Goal: Transaction & Acquisition: Purchase product/service

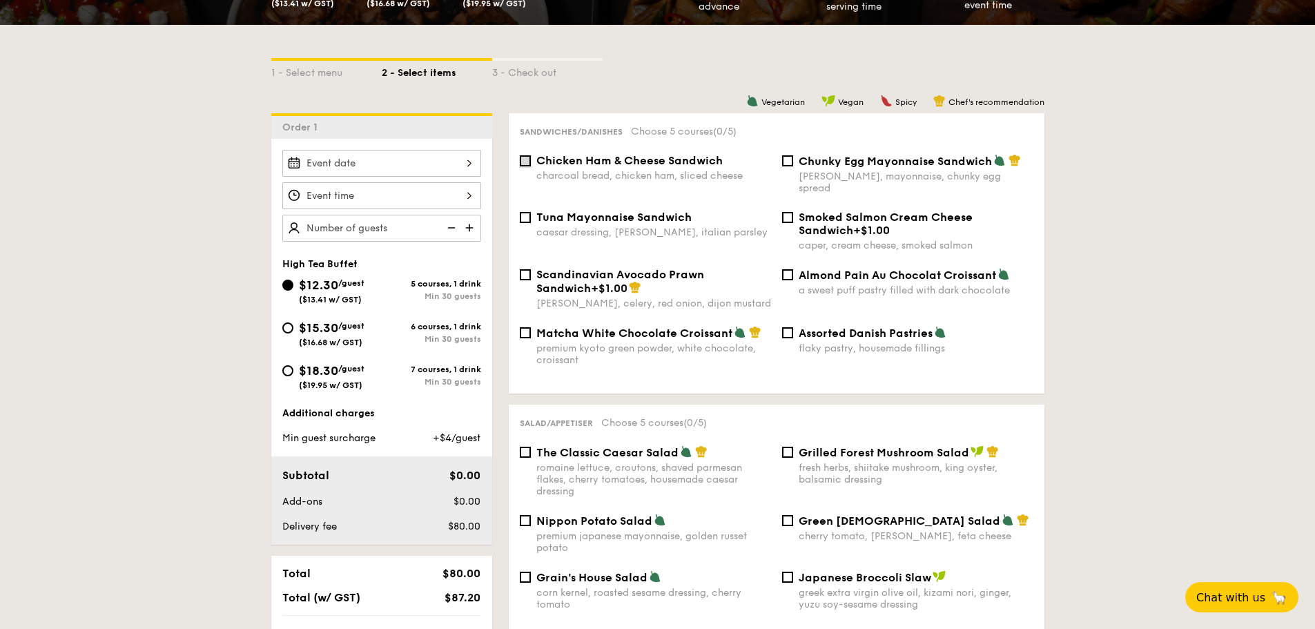
click at [523, 164] on input "Chicken Ham & Cheese Sandwich charcoal bread, chicken ham, sliced cheese" at bounding box center [525, 160] width 11 height 11
checkbox input "true"
click at [530, 212] on input "Tuna Mayonnaise Sandwich caesar dressing, [GEOGRAPHIC_DATA], italian parsley" at bounding box center [525, 217] width 11 height 11
checkbox input "true"
click at [526, 268] on div "Scandinavian Avocado Prawn Sandwich +$1.00 [PERSON_NAME], celery, red onion, di…" at bounding box center [645, 288] width 262 height 41
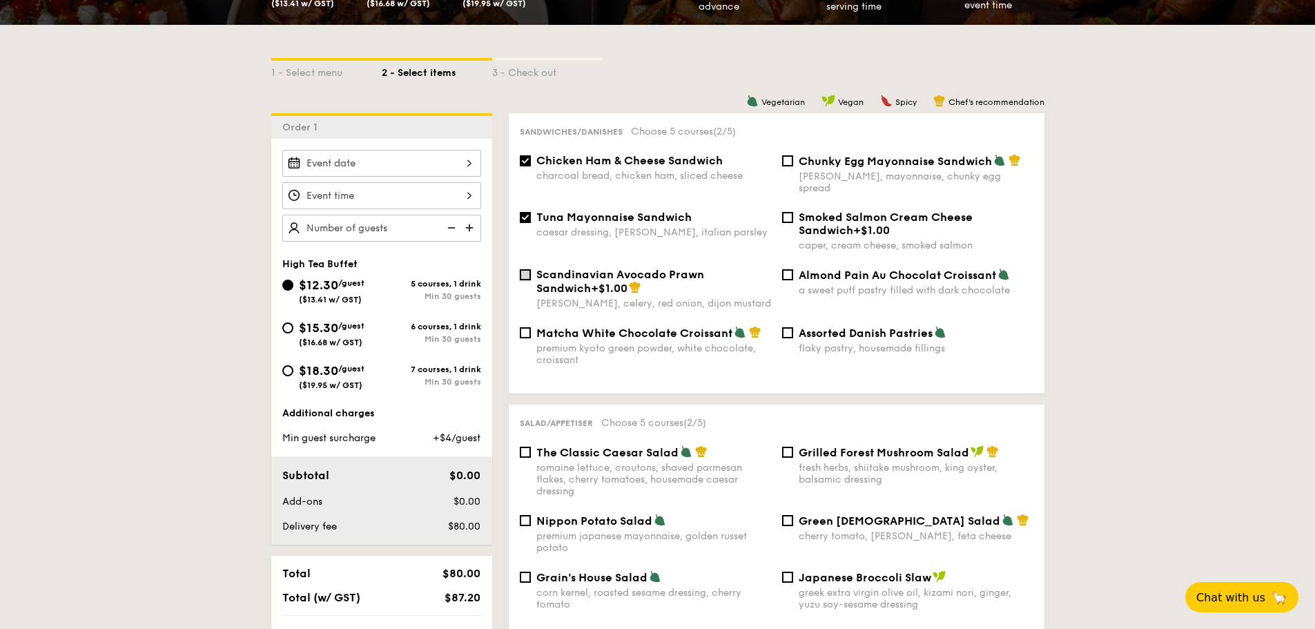
click at [527, 269] on input "Scandinavian Avocado Prawn Sandwich +$1.00 [PERSON_NAME], celery, red onion, di…" at bounding box center [525, 274] width 11 height 11
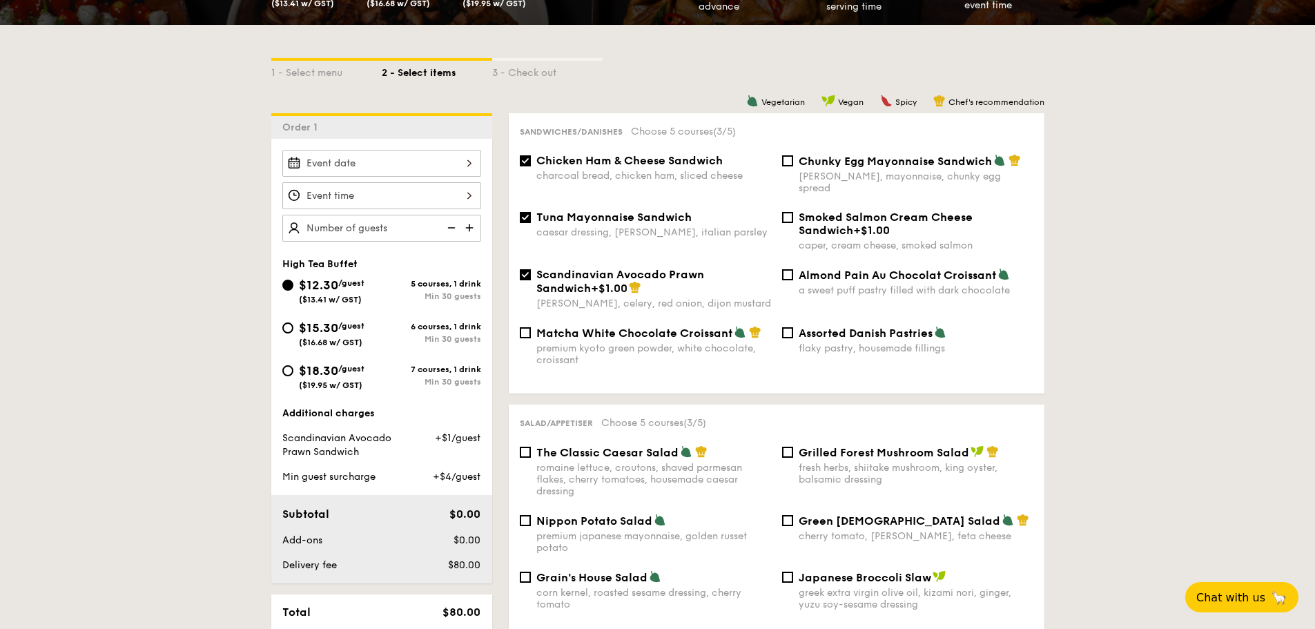
click at [527, 307] on div "Scandinavian Avocado Prawn Sandwich +$1.00 [PERSON_NAME], celery, red onion, di…" at bounding box center [776, 297] width 525 height 58
click at [525, 269] on input "Scandinavian Avocado Prawn Sandwich +$1.00 [PERSON_NAME], celery, red onion, di…" at bounding box center [525, 274] width 11 height 11
checkbox input "false"
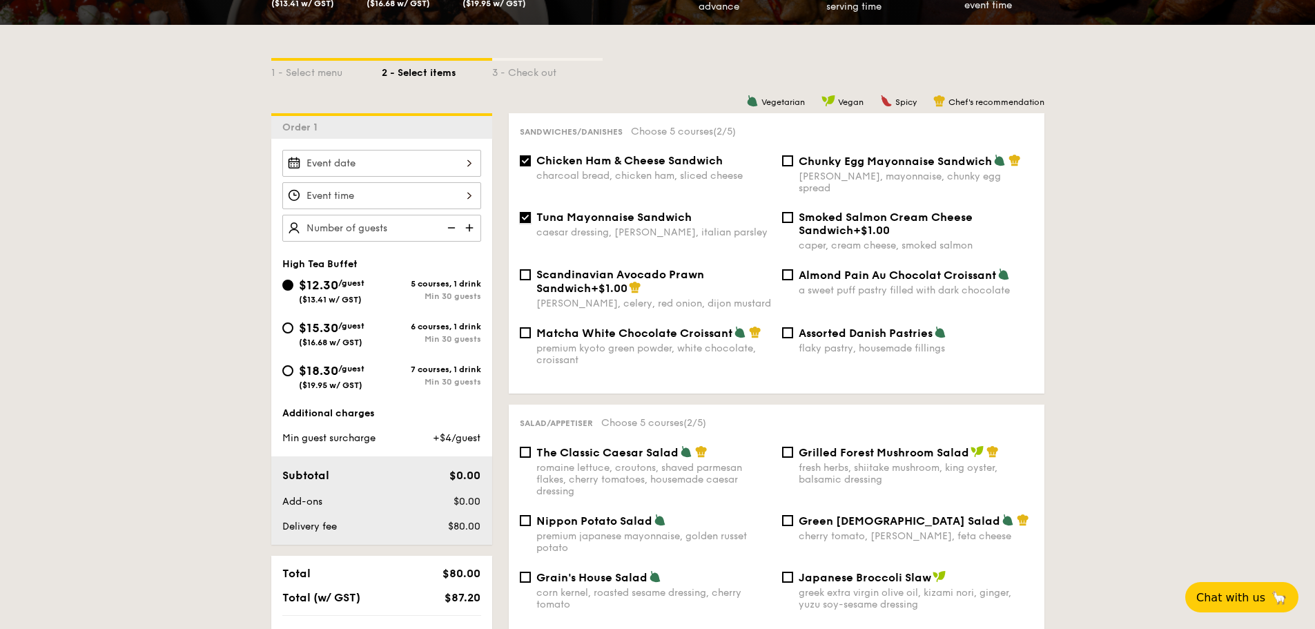
click at [522, 212] on input "Tuna Mayonnaise Sandwich caesar dressing, [GEOGRAPHIC_DATA], italian parsley" at bounding box center [525, 217] width 11 height 11
checkbox input "false"
click at [527, 157] on input "Chicken Ham & Cheese Sandwich charcoal bread, chicken ham, sliced cheese" at bounding box center [525, 160] width 11 height 11
checkbox input "false"
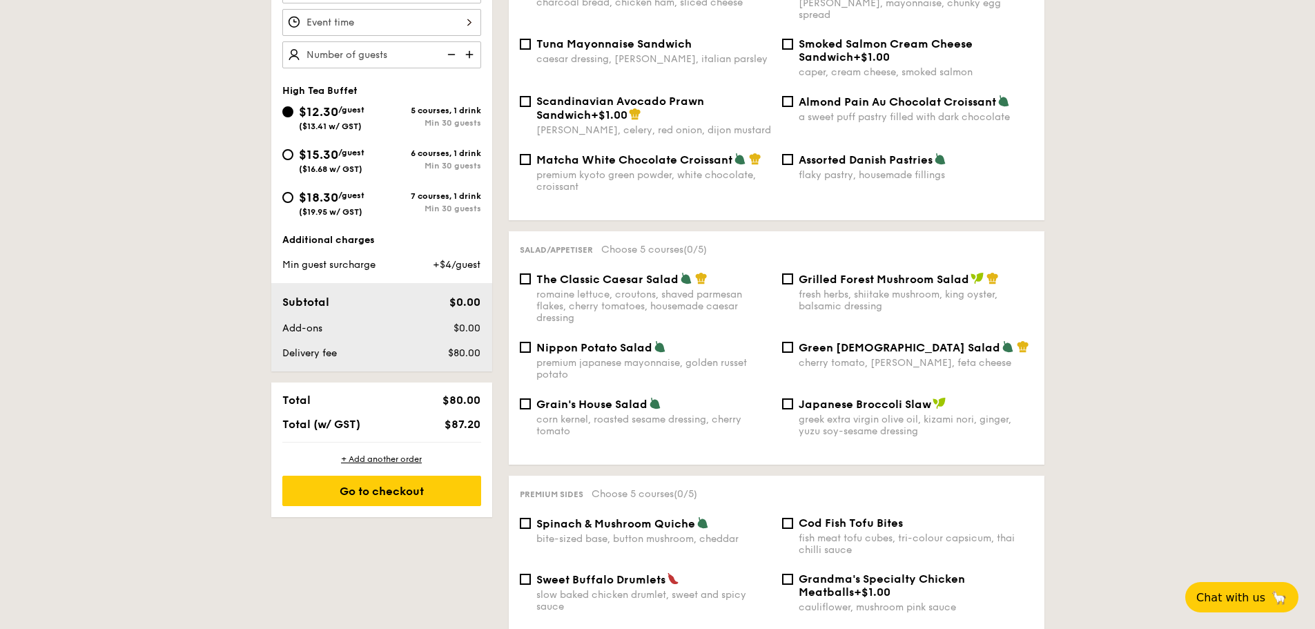
scroll to position [483, 0]
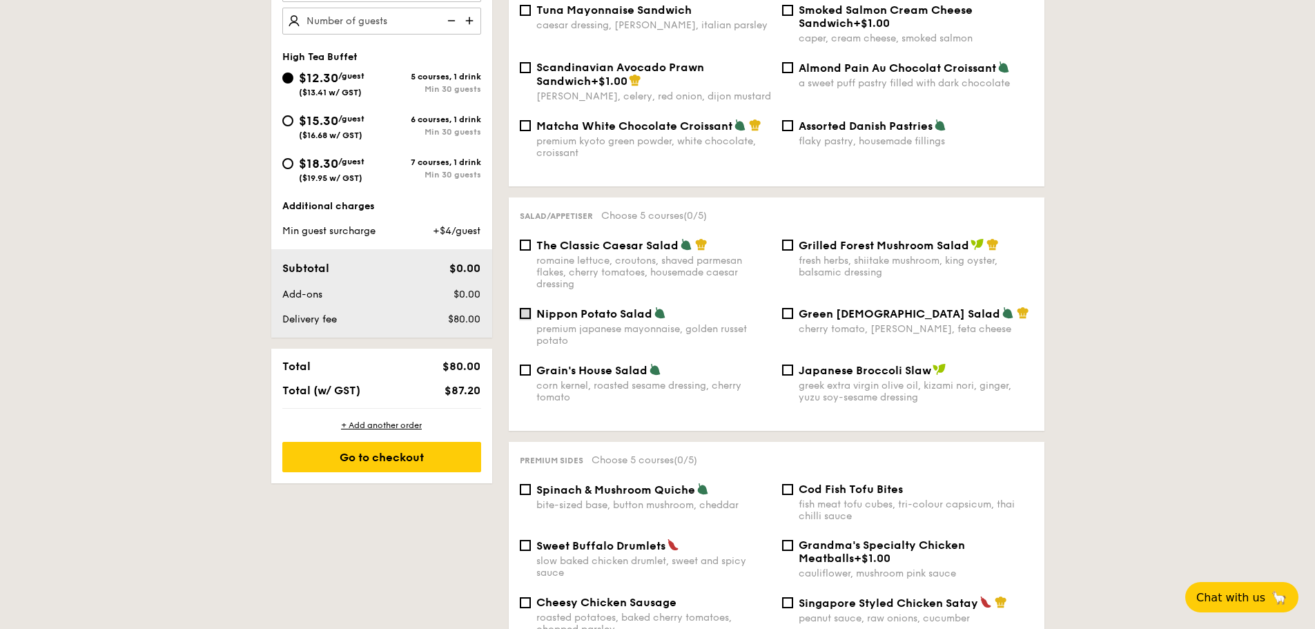
click at [527, 308] on input "Nippon Potato Salad premium japanese mayonnaise, golden russet potato" at bounding box center [525, 313] width 11 height 11
checkbox input "false"
click at [527, 484] on input "Spinach & Mushroom Quiche bite-sized base, button mushroom, cheddar" at bounding box center [525, 489] width 11 height 11
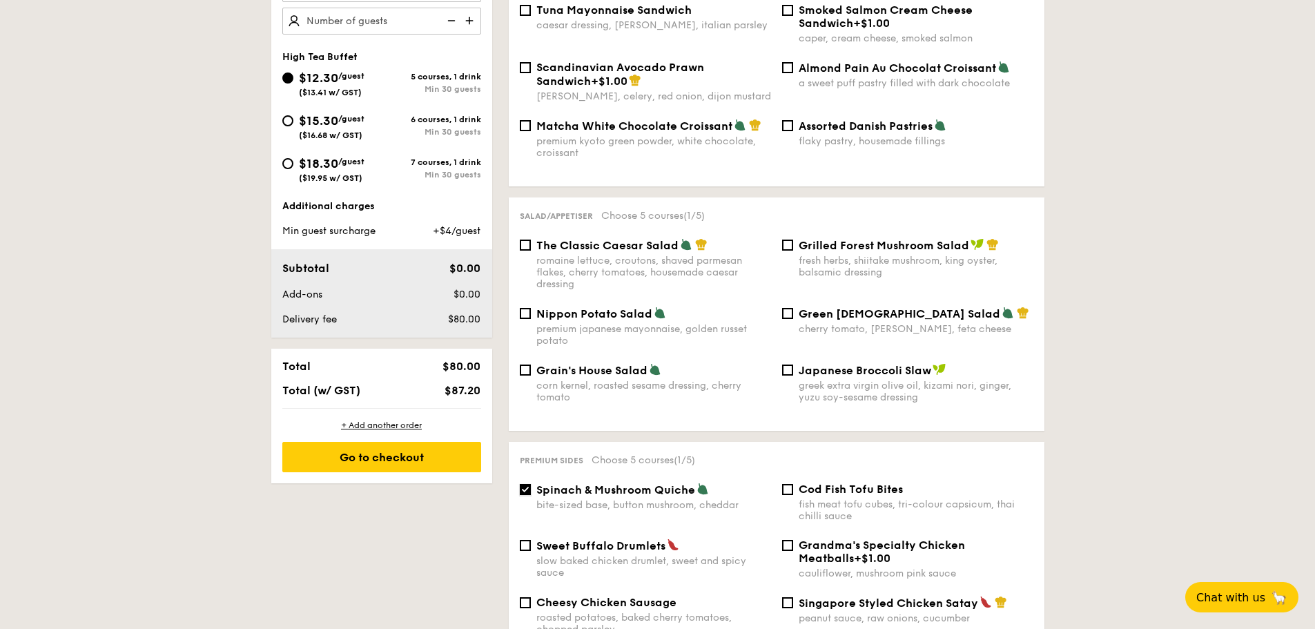
checkbox input "false"
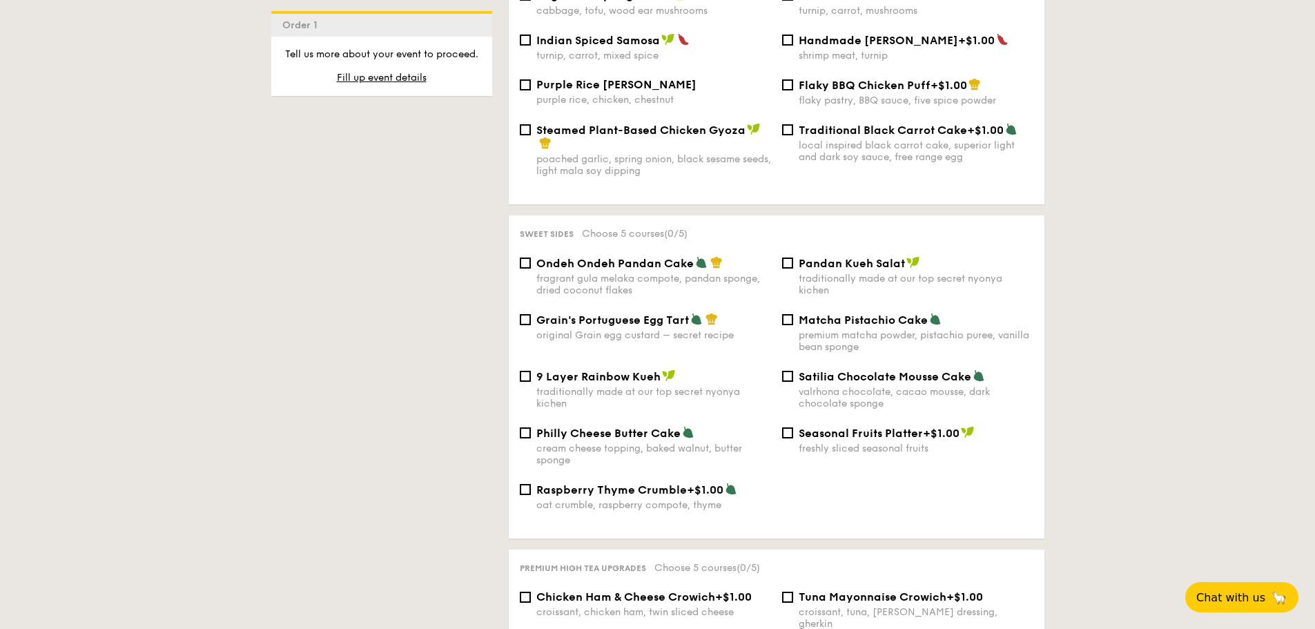
scroll to position [1381, 0]
